Goal: Find specific page/section: Find specific page/section

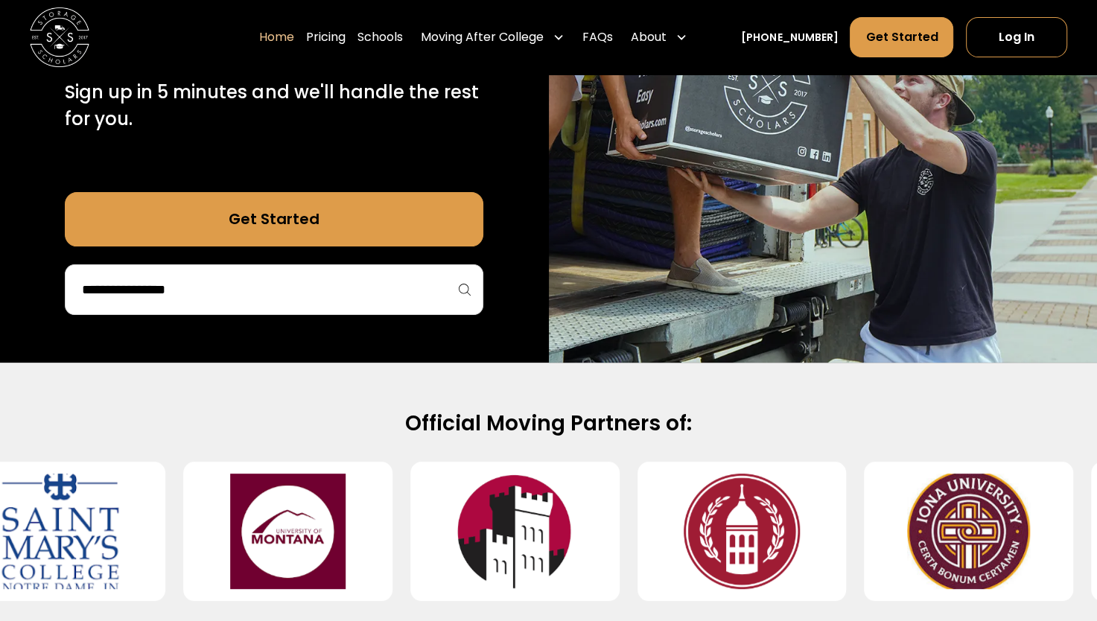
scroll to position [334, 0]
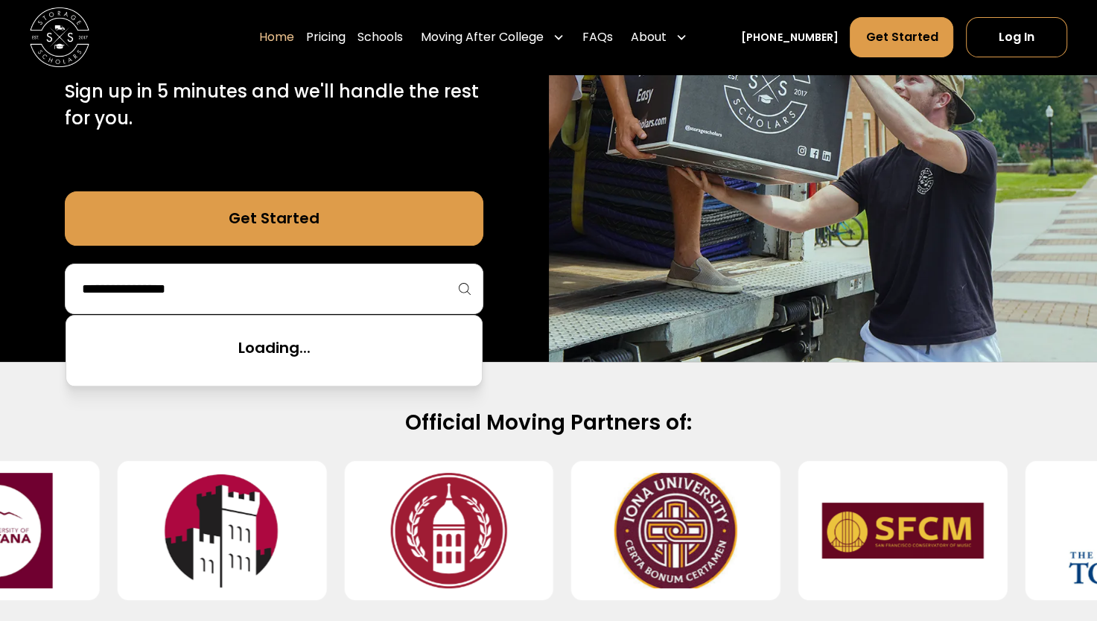
click at [345, 278] on input "search" at bounding box center [273, 288] width 387 height 25
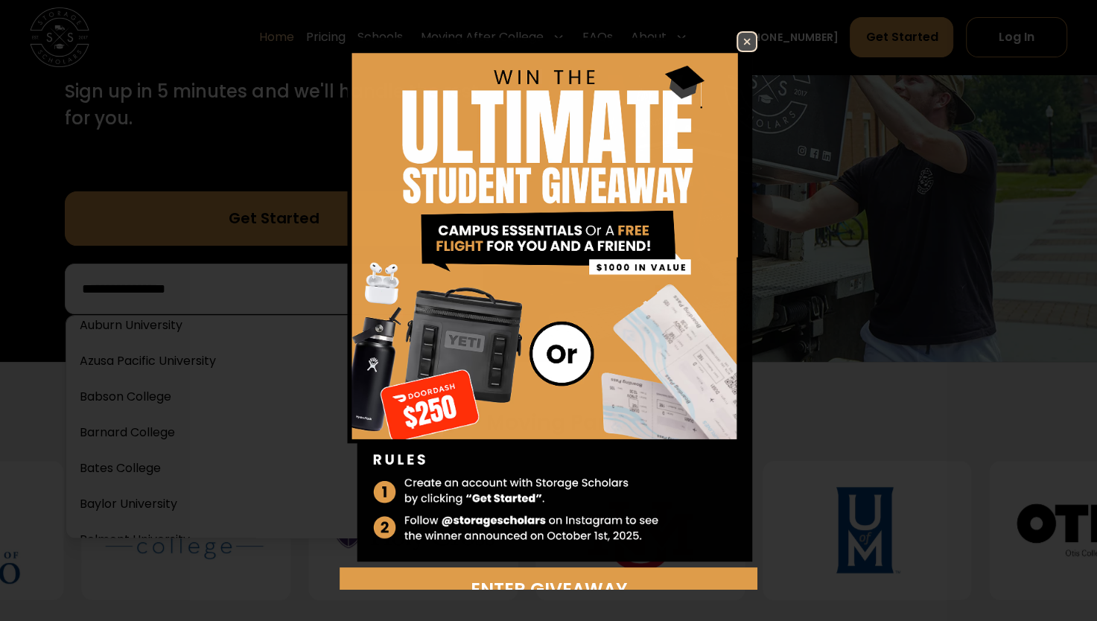
scroll to position [237, 0]
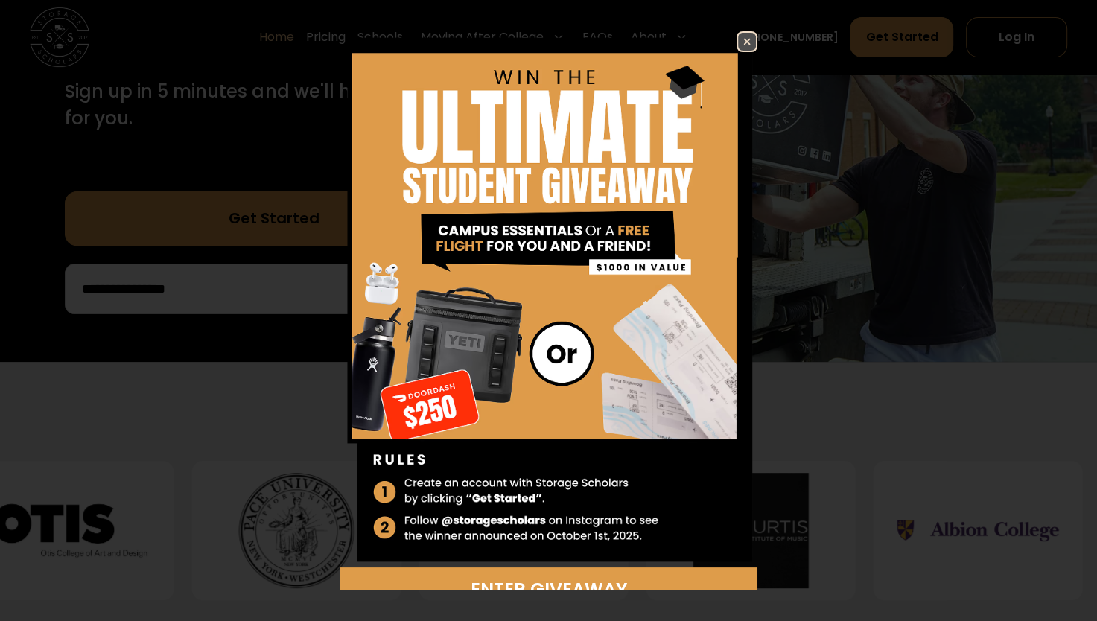
click at [738, 36] on img at bounding box center [747, 42] width 18 height 18
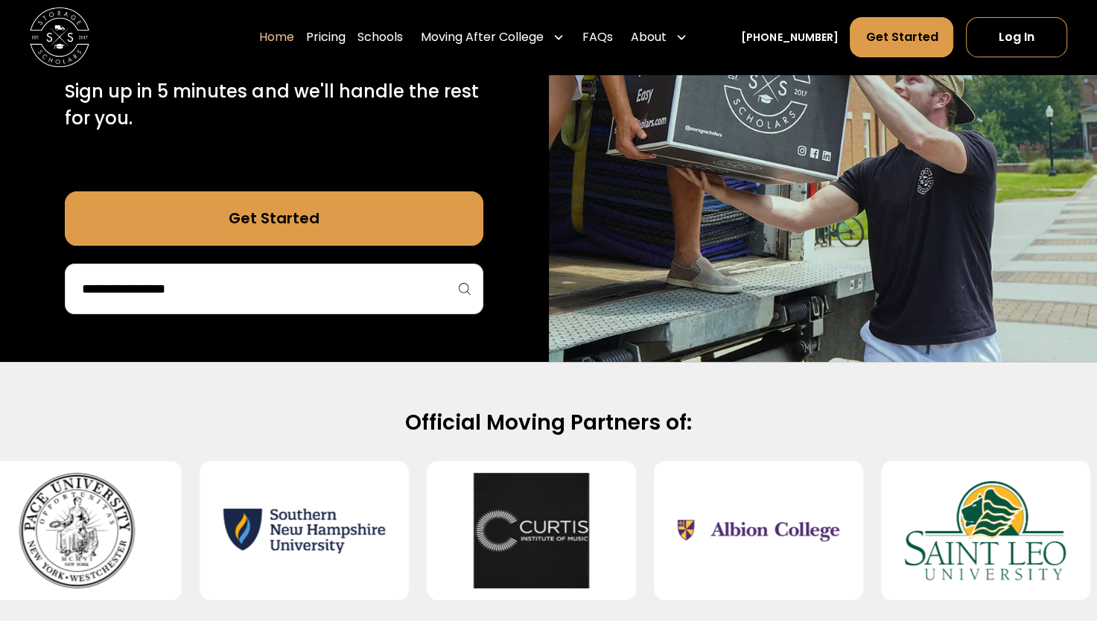
click at [308, 299] on input "search" at bounding box center [273, 288] width 387 height 25
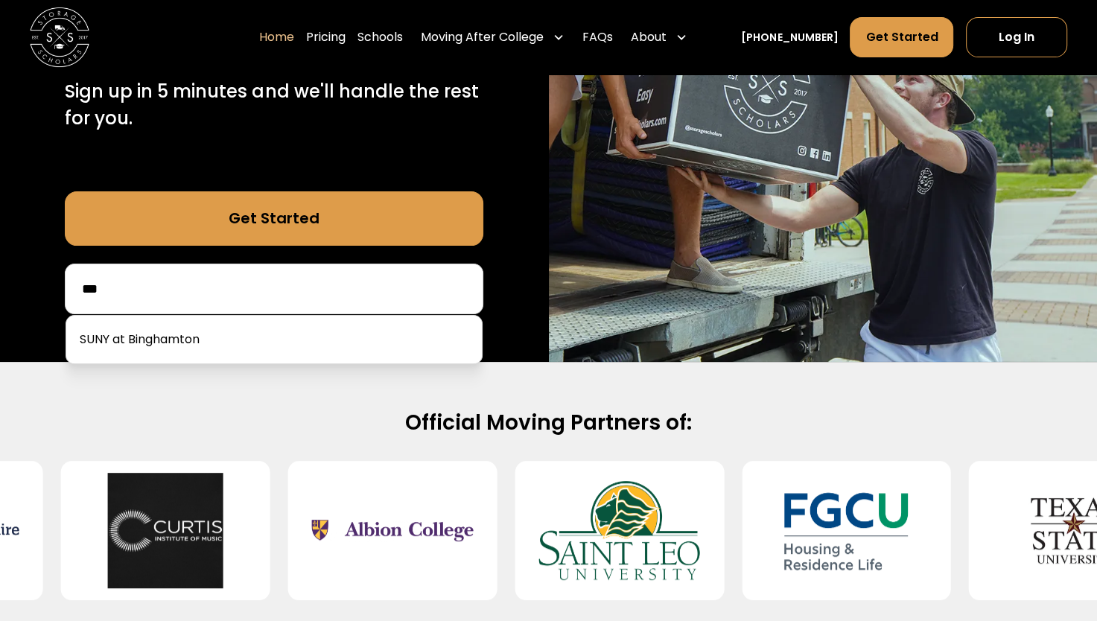
scroll to position [0, 0]
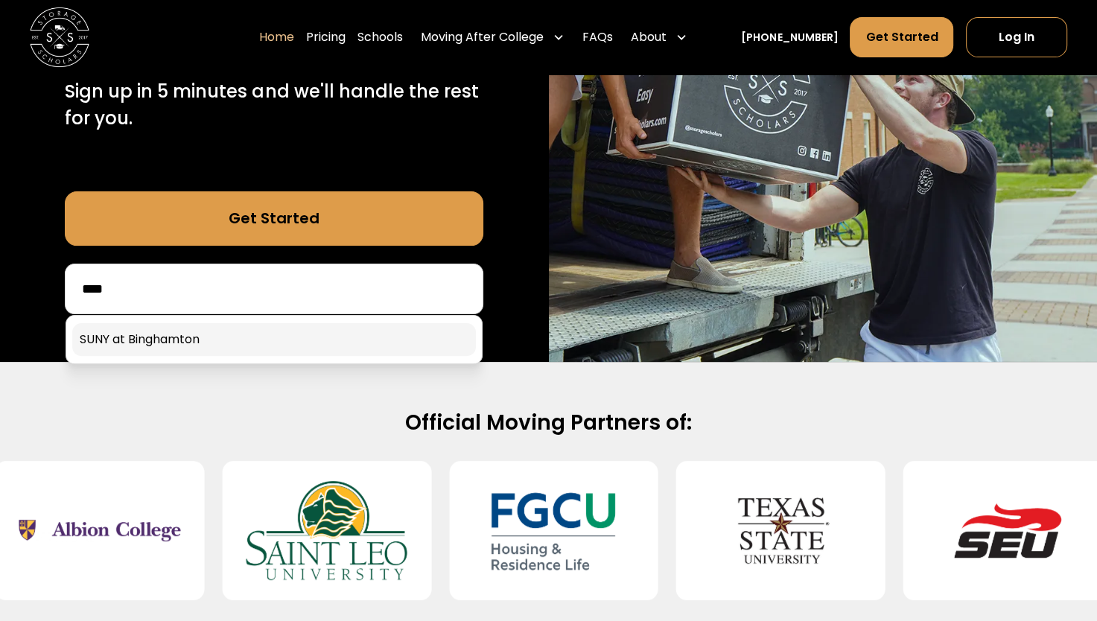
type input "****"
click at [249, 341] on link at bounding box center [273, 339] width 403 height 33
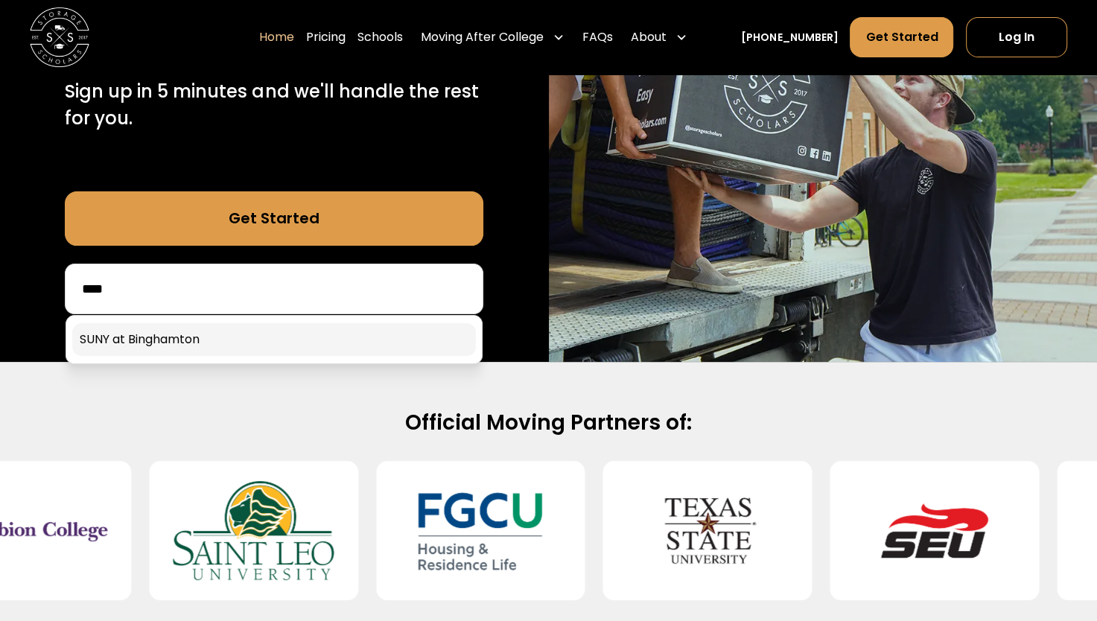
click at [249, 341] on link at bounding box center [273, 339] width 403 height 33
